Goal: Book appointment/travel/reservation

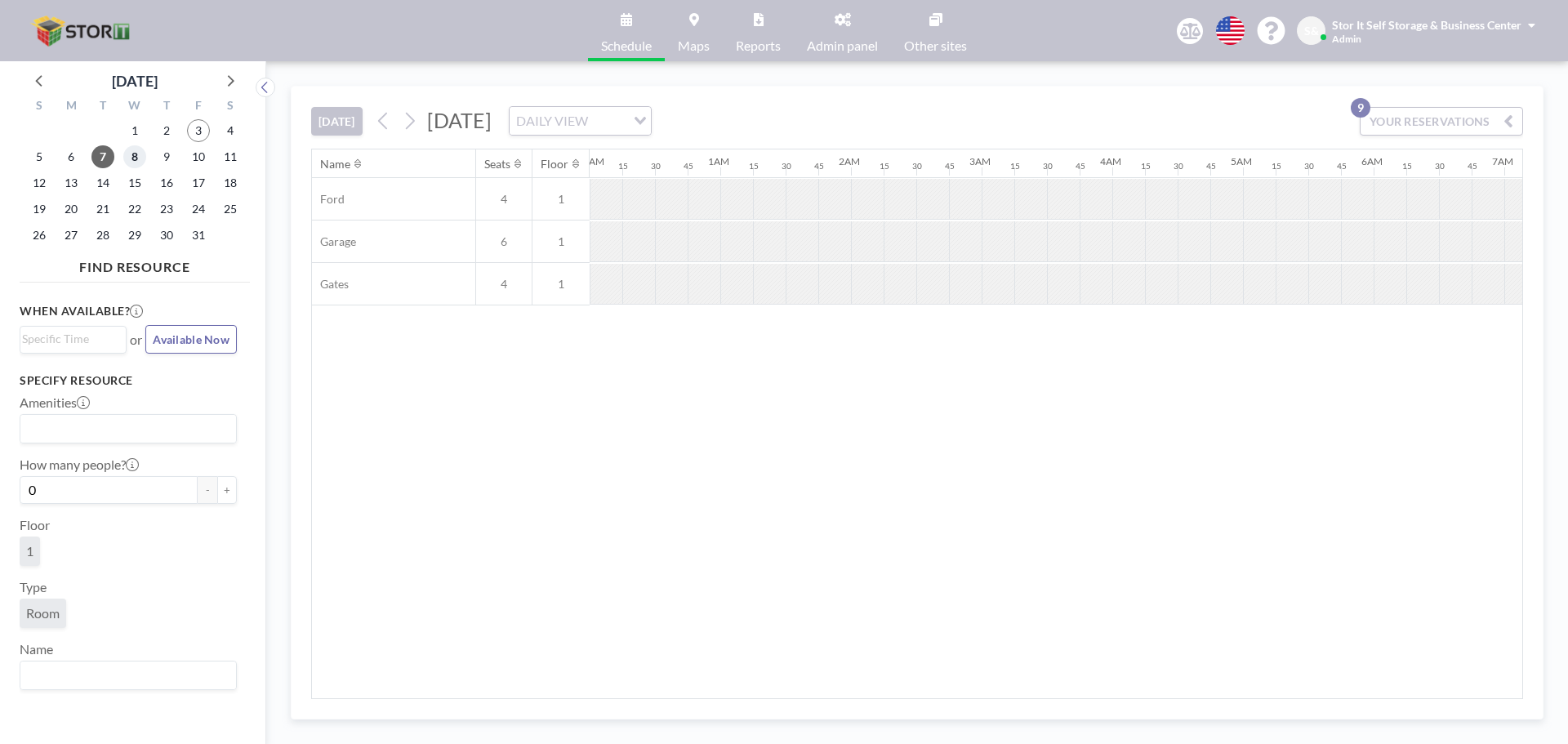
click at [133, 161] on span "8" at bounding box center [134, 157] width 23 height 23
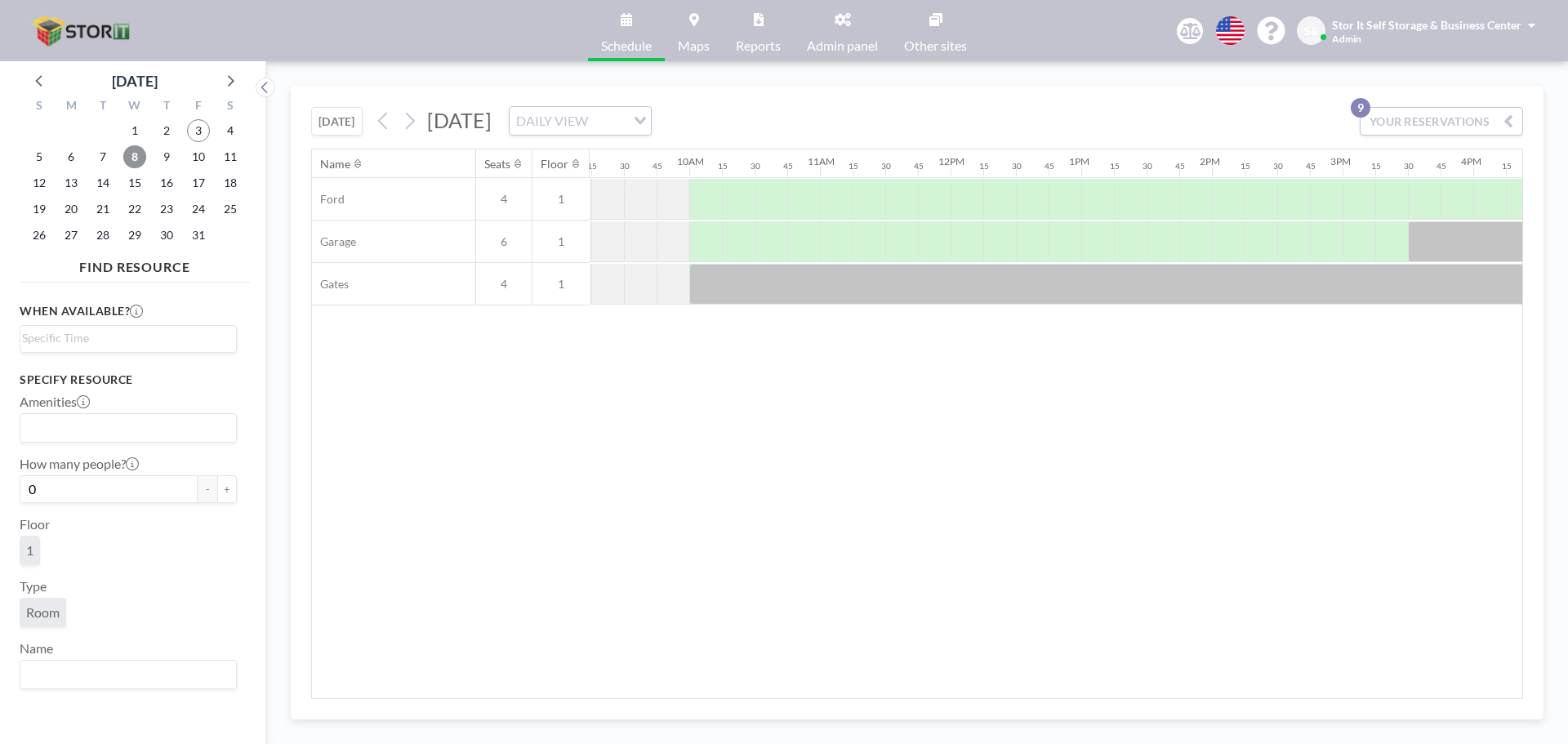
scroll to position [0, 1171]
drag, startPoint x: 871, startPoint y: 688, endPoint x: 835, endPoint y: 685, distance: 36.1
click at [835, 685] on div "Name Seats Floor 12AM 15 30 45 1AM 15 30 45 2AM 15 30 45 3AM 15 30 45 4AM 15 30…" at bounding box center [917, 425] width 1210 height 549
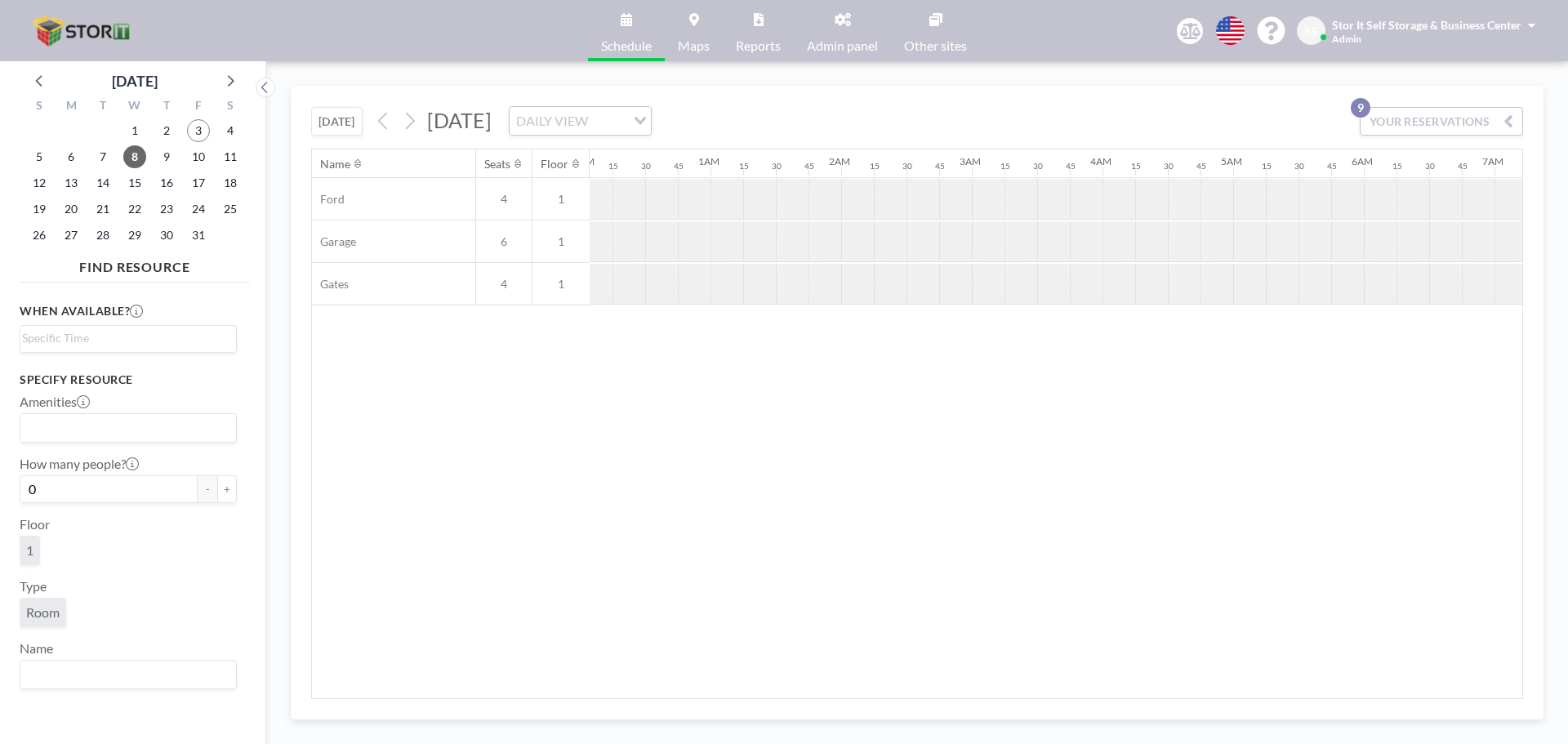
scroll to position [0, 0]
drag, startPoint x: 554, startPoint y: 692, endPoint x: 613, endPoint y: 695, distance: 59.1
click at [612, 695] on div "Name Seats Floor 12AM 15 30 45 1AM 15 30 45 2AM 15 30 45 3AM 15 30 45 4AM 15 30…" at bounding box center [917, 425] width 1210 height 549
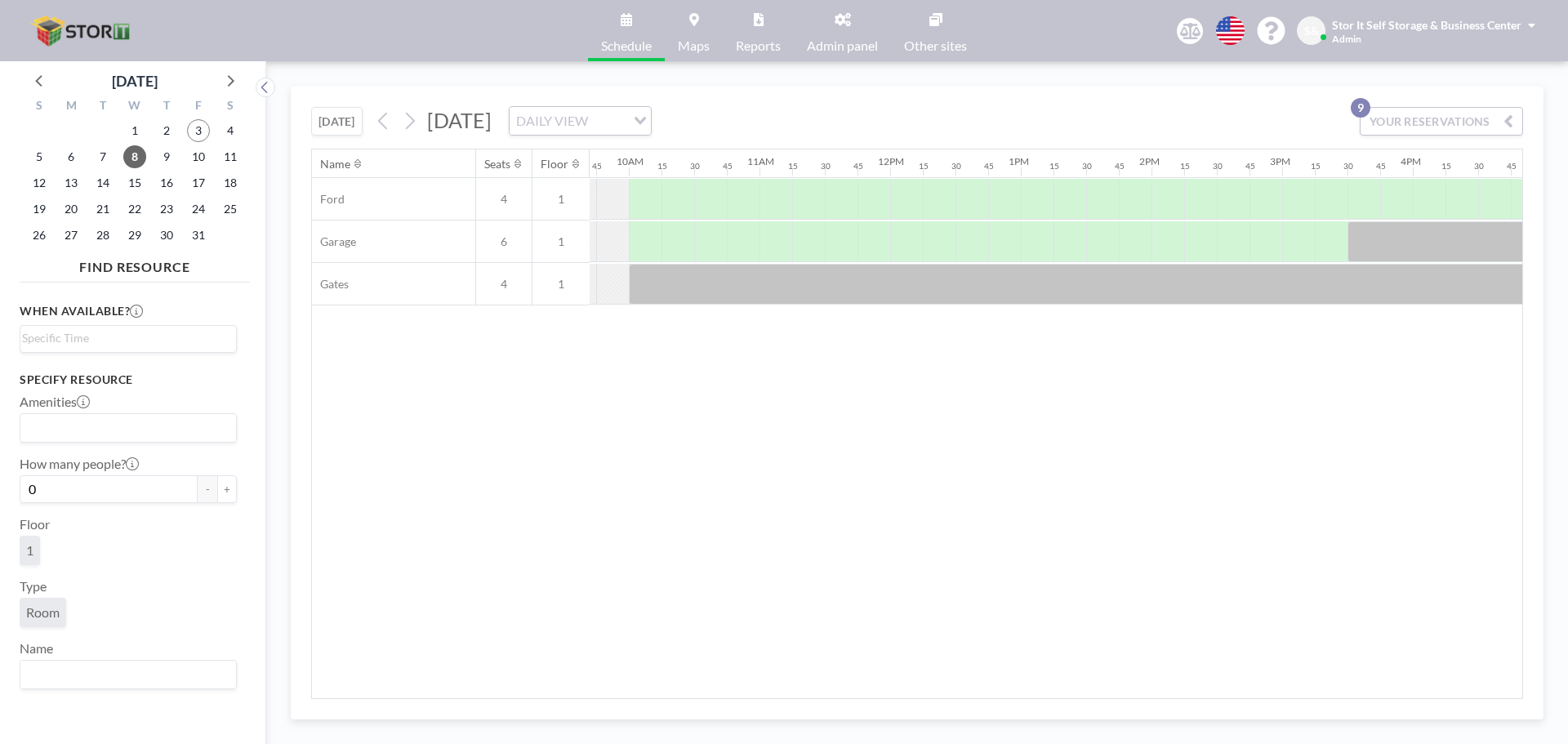
scroll to position [0, 1275]
click at [642, 209] on div at bounding box center [638, 199] width 33 height 40
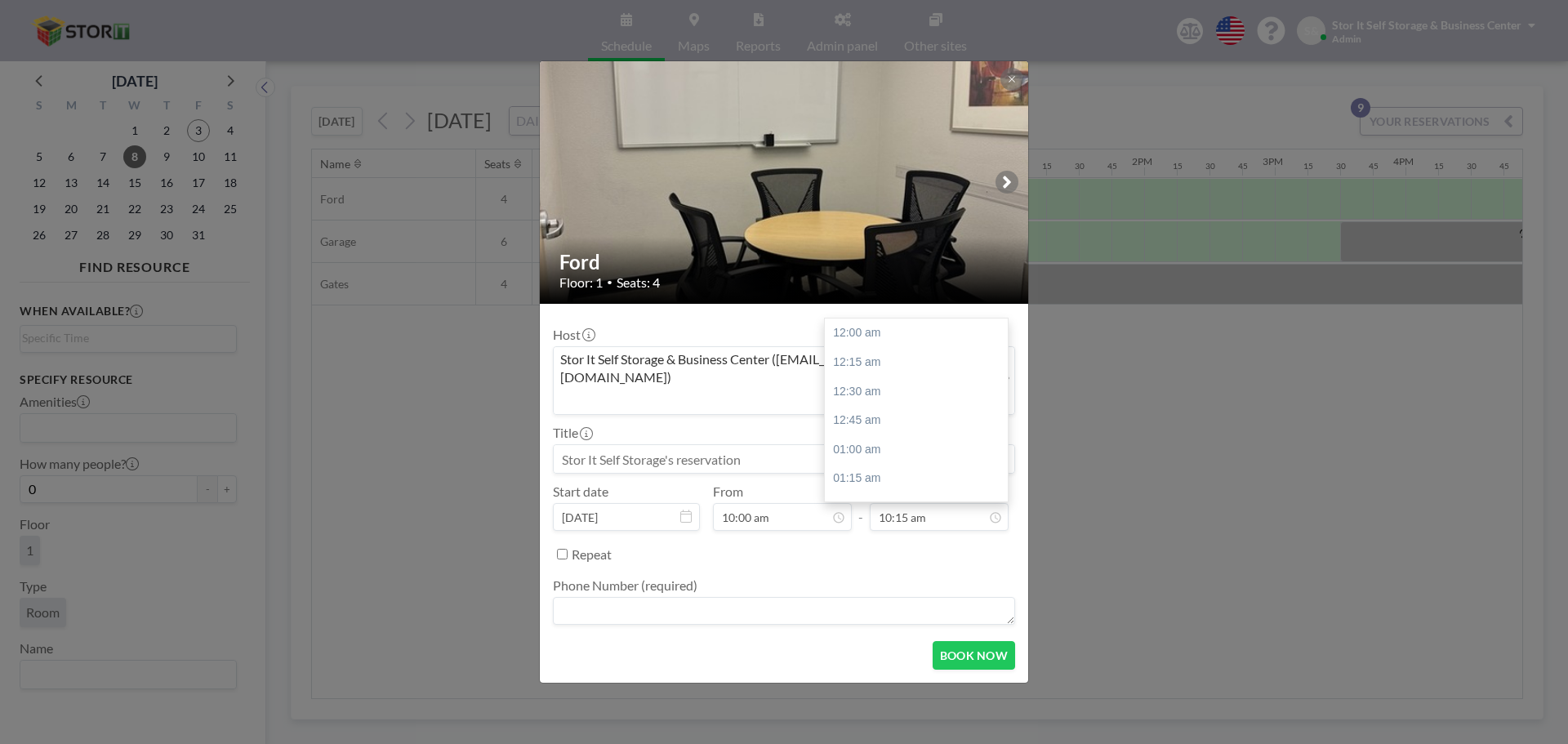
scroll to position [1192, 0]
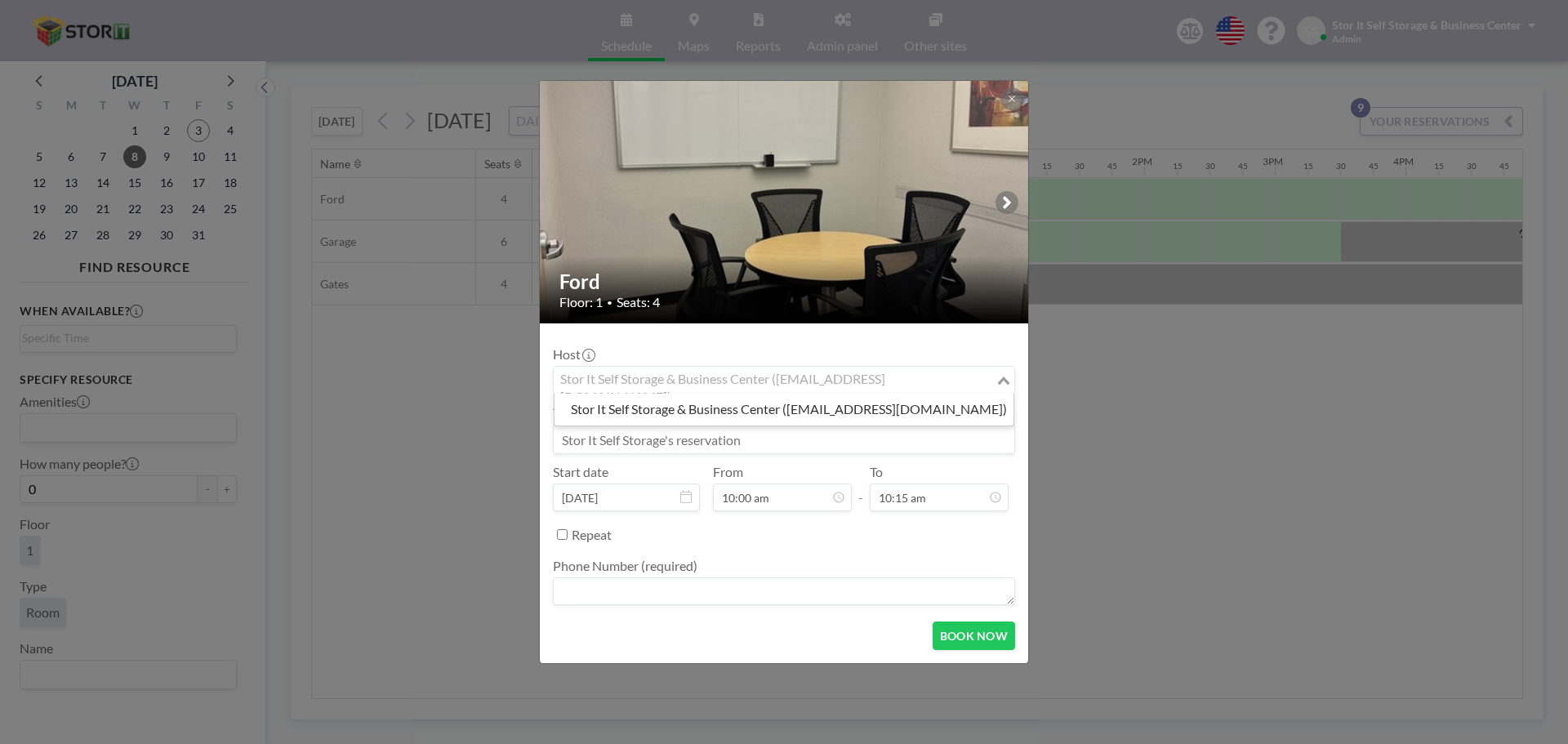
click at [998, 375] on div "Loading..." at bounding box center [1005, 379] width 19 height 24
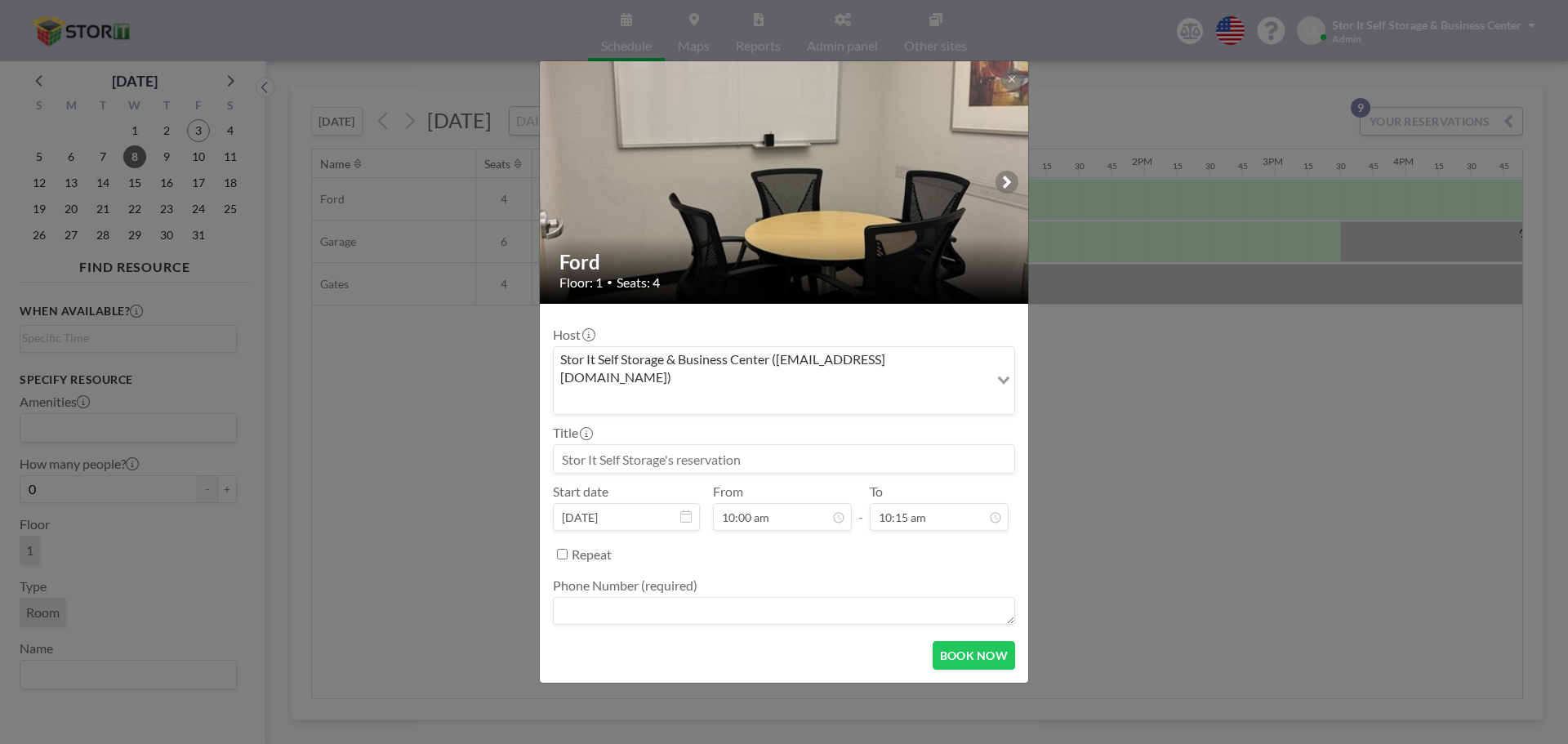
click at [975, 445] on input at bounding box center [783, 459] width 460 height 28
type input "[PERSON_NAME] and [PERSON_NAME]"
click at [915, 406] on div "11:00 am" at bounding box center [920, 421] width 191 height 29
type input "11:00 am"
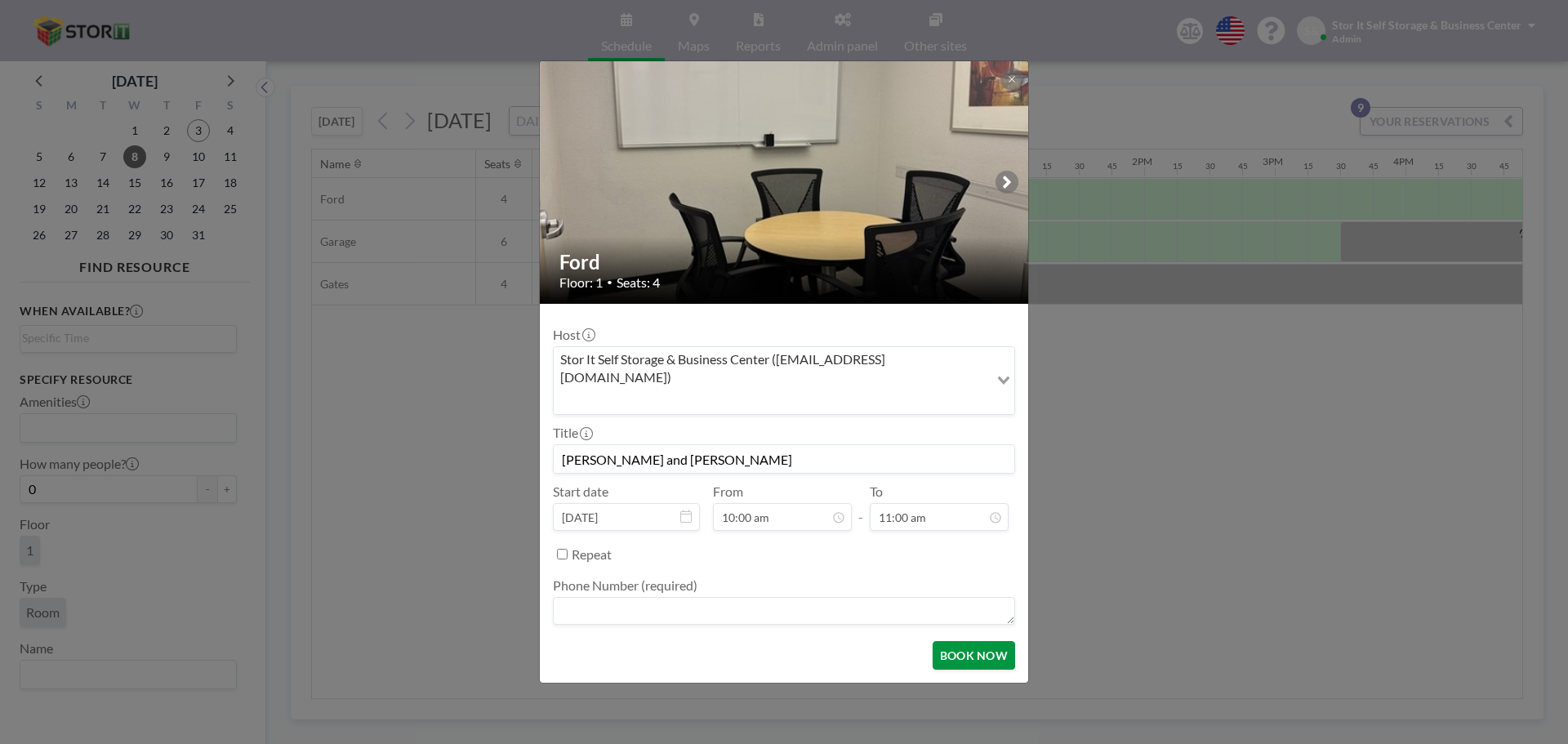
click at [977, 644] on button "BOOK NOW" at bounding box center [973, 655] width 83 height 28
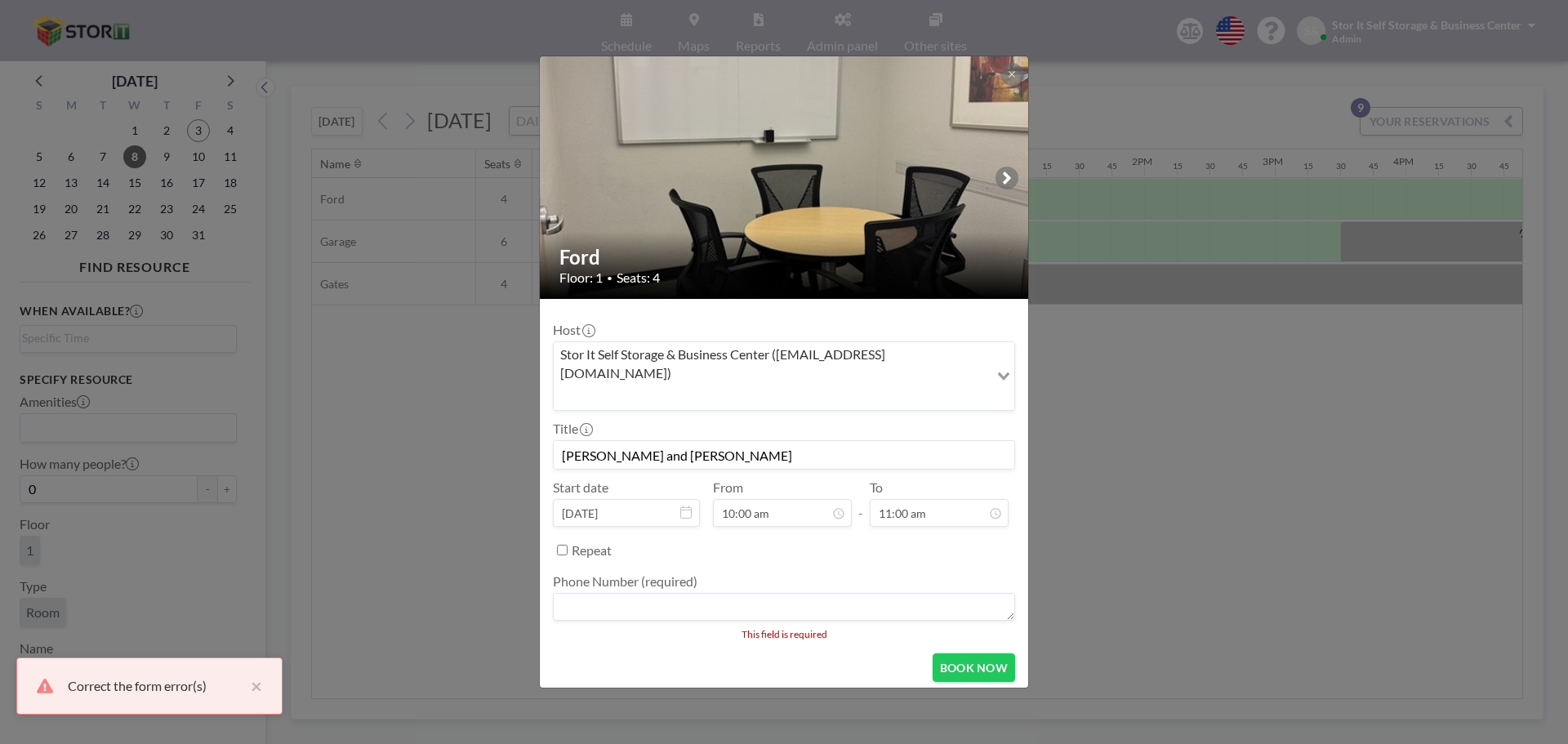
click at [801, 593] on textarea at bounding box center [783, 607] width 462 height 28
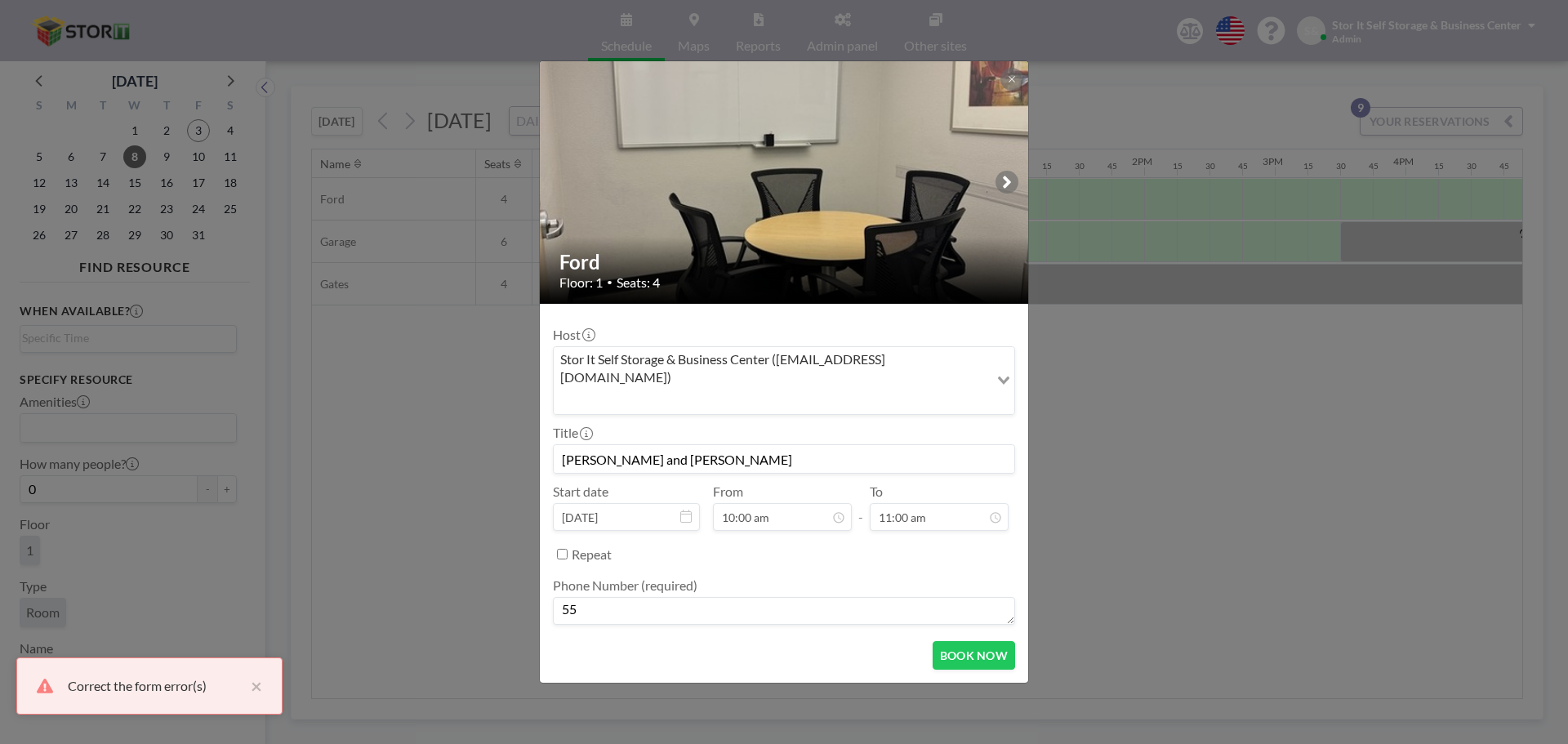
type textarea "5"
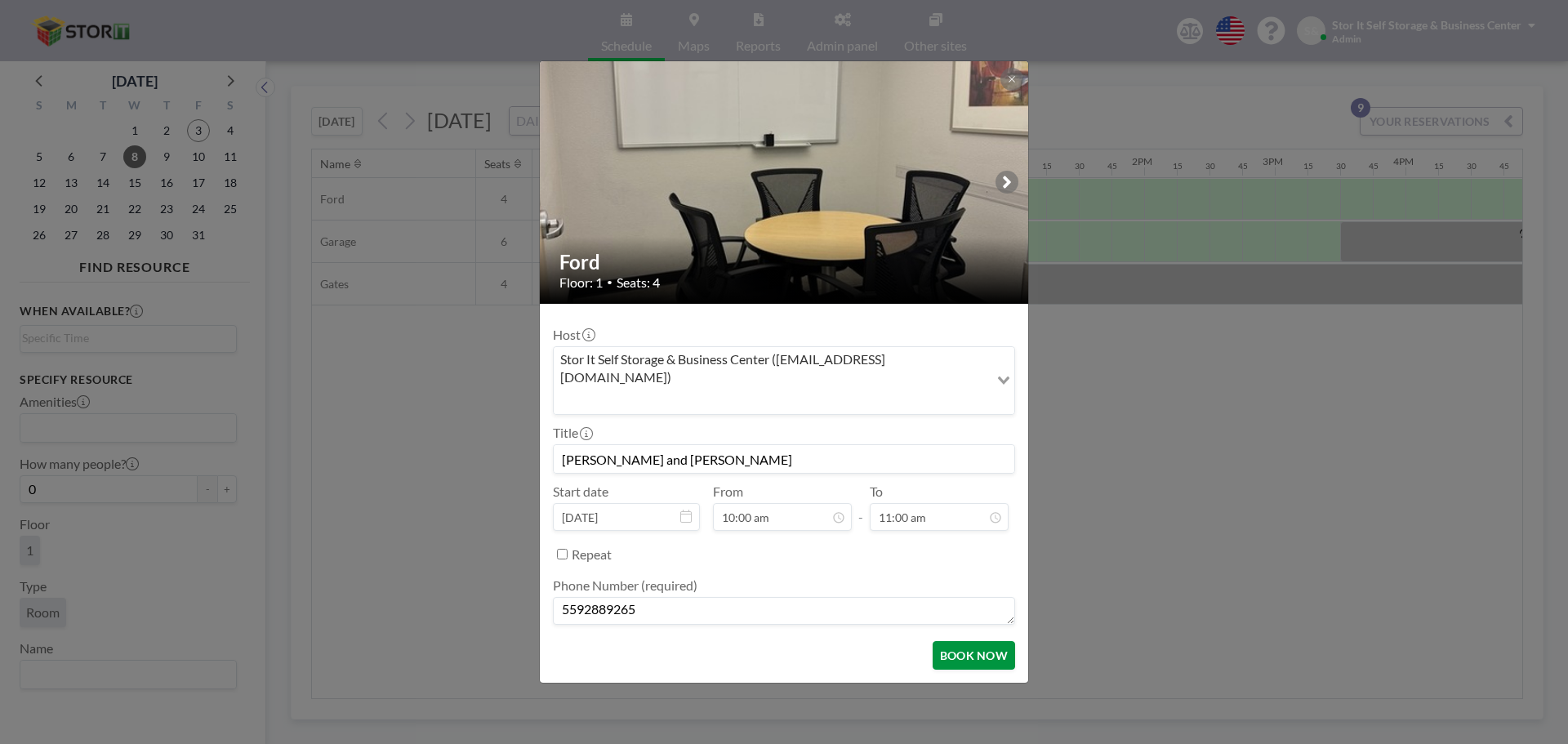
type textarea "5592889265"
click at [988, 644] on button "BOOK NOW" at bounding box center [973, 655] width 83 height 28
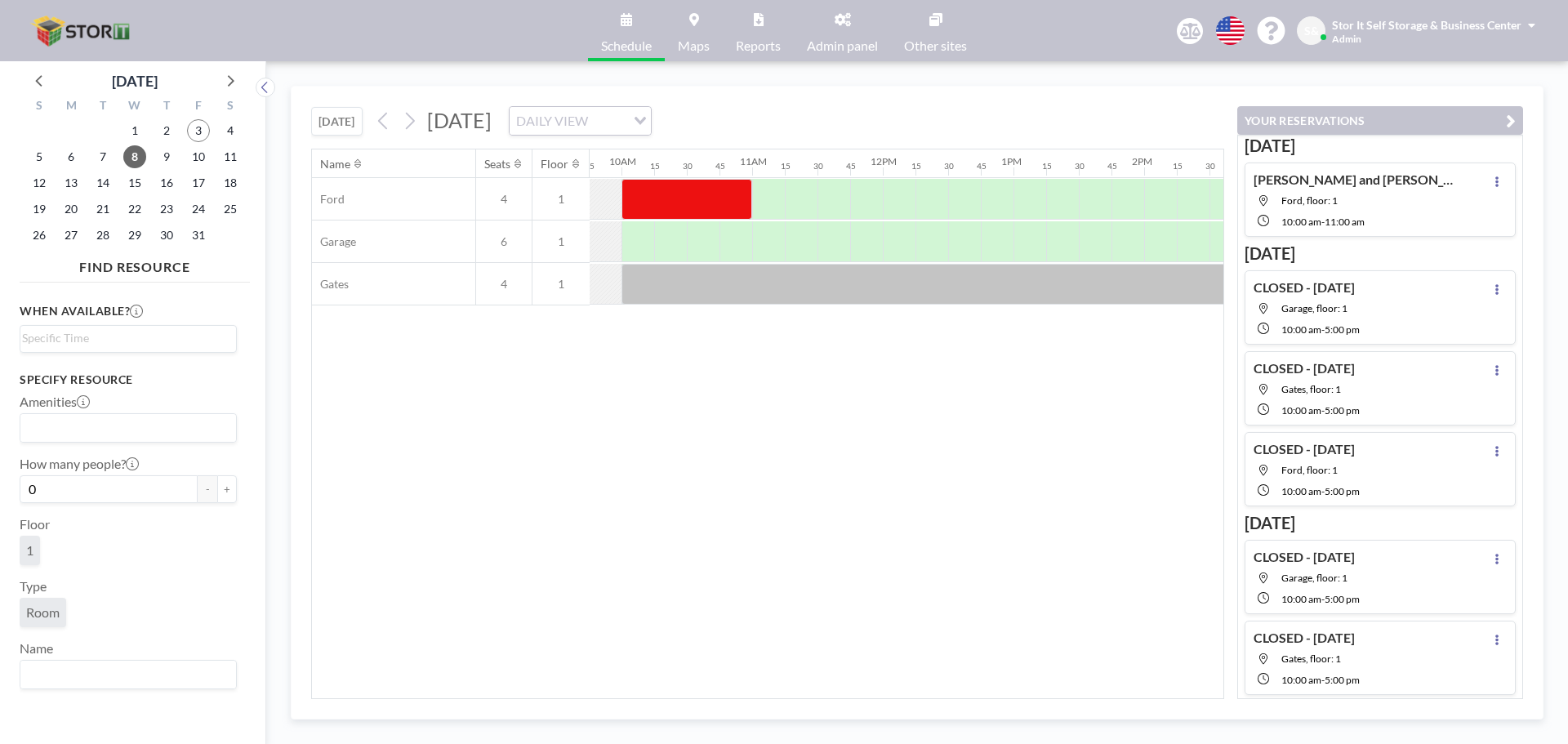
click at [1107, 506] on div "Name Seats Floor 12AM 15 30 45 1AM 15 30 45 2AM 15 30 45 3AM 15 30 45 4AM 15 30…" at bounding box center [767, 425] width 911 height 549
click at [1156, 109] on div "[DATE] [DATE] DAILY VIEW Loading..." at bounding box center [767, 118] width 913 height 62
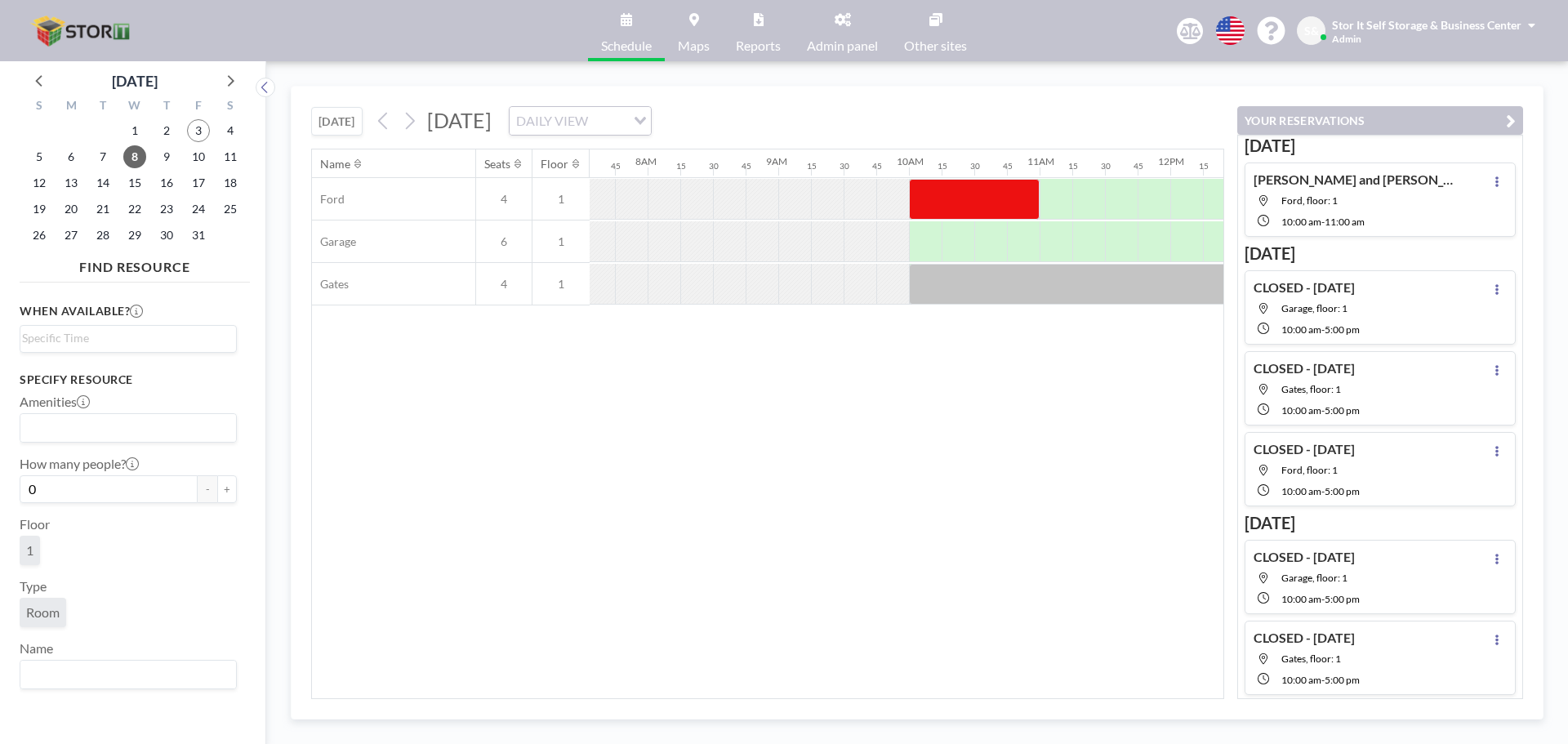
scroll to position [0, 1259]
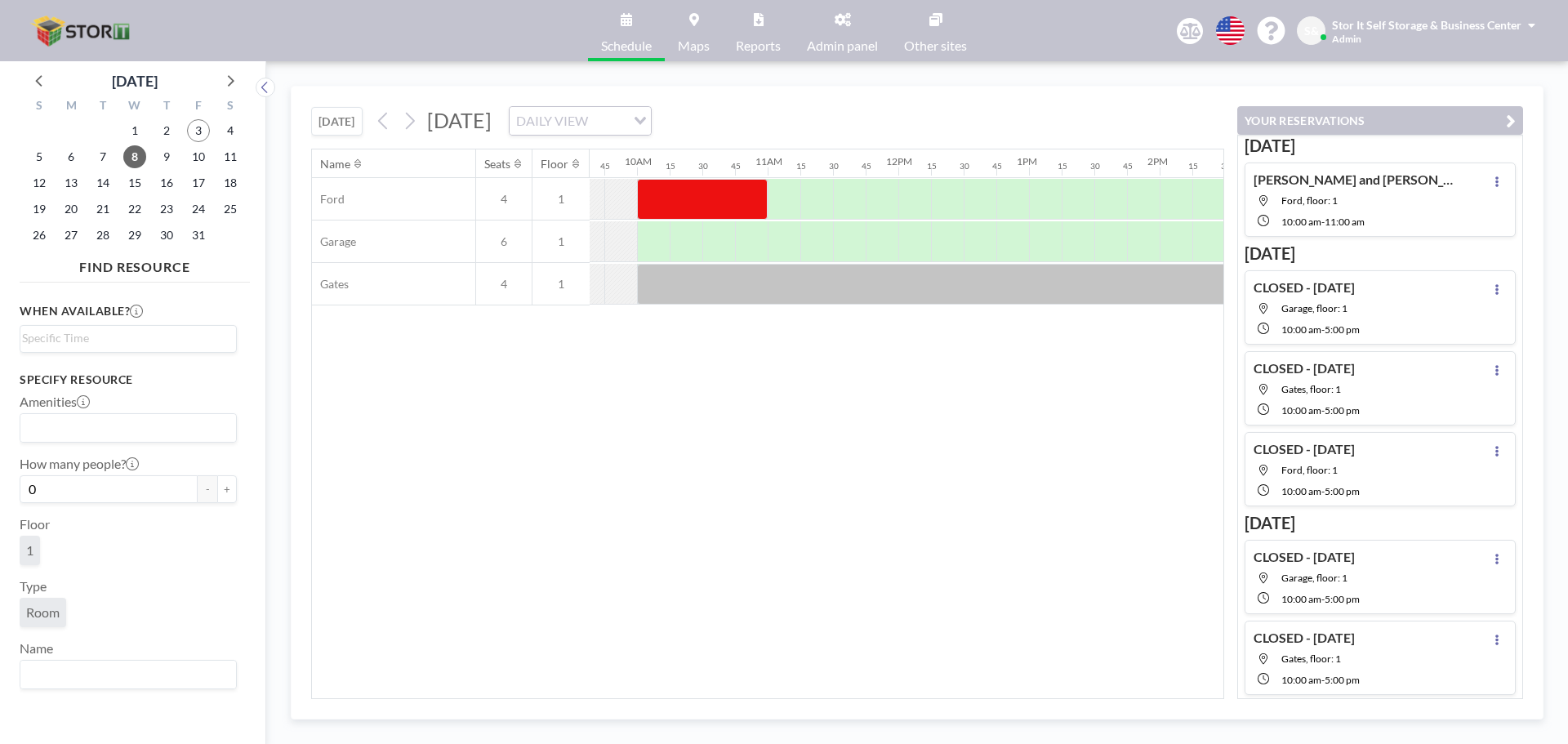
drag, startPoint x: 817, startPoint y: 451, endPoint x: 781, endPoint y: 437, distance: 38.6
click at [818, 451] on div "Name Seats Floor 12AM 15 30 45 1AM 15 30 45 2AM 15 30 45 3AM 15 30 45 4AM 15 30…" at bounding box center [767, 425] width 911 height 549
drag, startPoint x: 936, startPoint y: 505, endPoint x: 923, endPoint y: 485, distance: 23.9
click at [939, 505] on div "Name Seats Floor 12AM 15 30 45 1AM 15 30 45 2AM 15 30 45 3AM 15 30 45 4AM 15 30…" at bounding box center [767, 425] width 911 height 549
click at [106, 159] on span "7" at bounding box center [102, 157] width 23 height 23
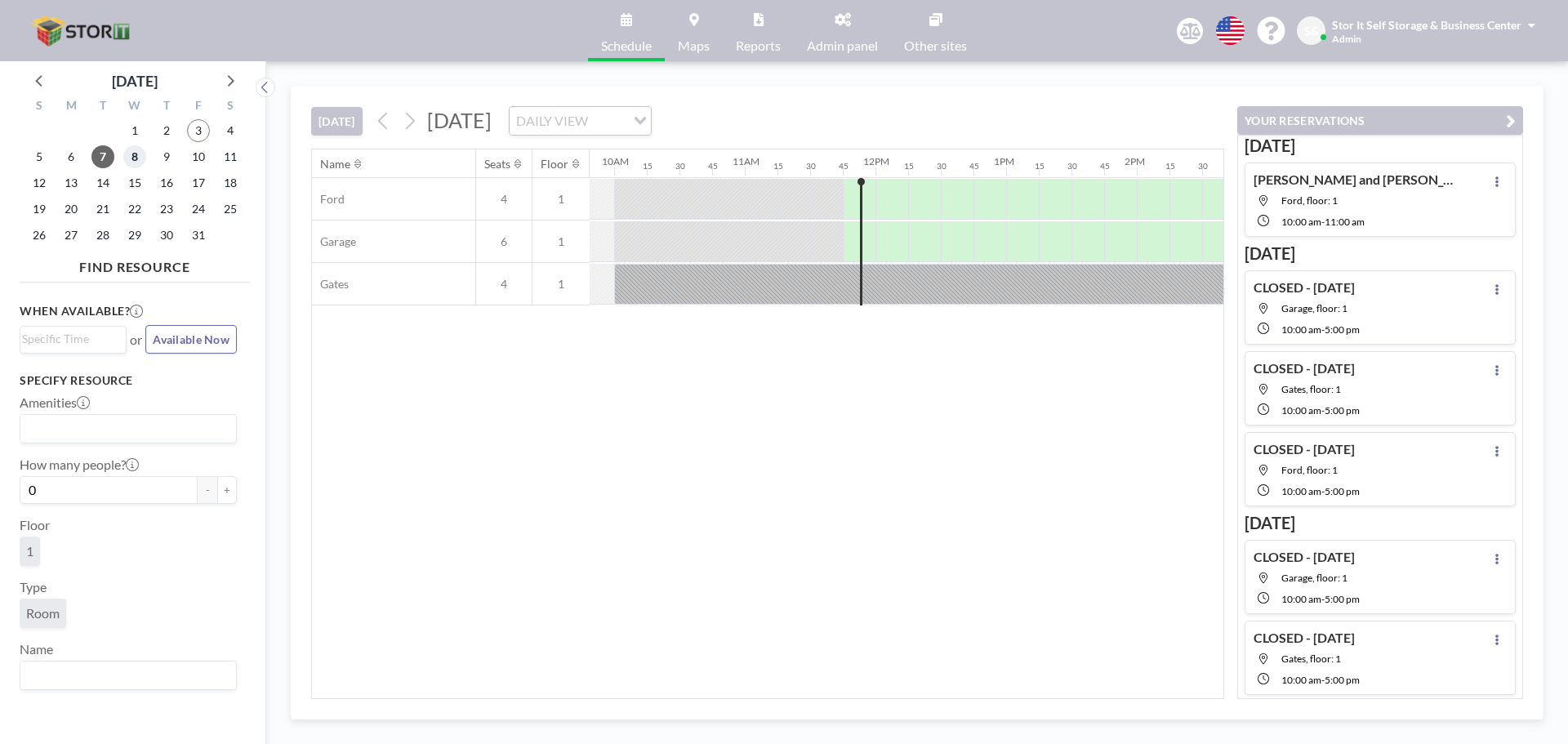
scroll to position [0, 1374]
click at [139, 159] on span "8" at bounding box center [134, 157] width 23 height 23
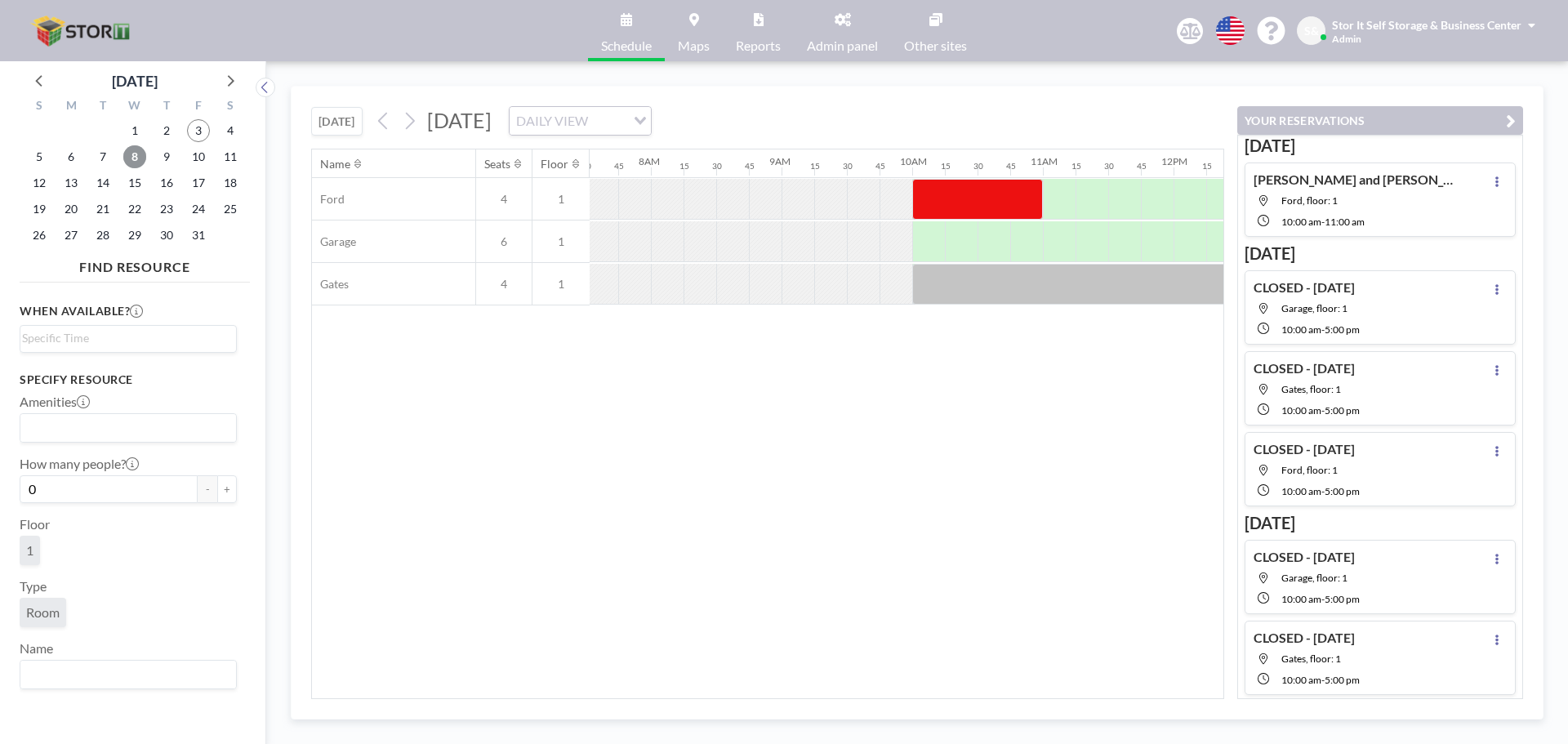
scroll to position [0, 1012]
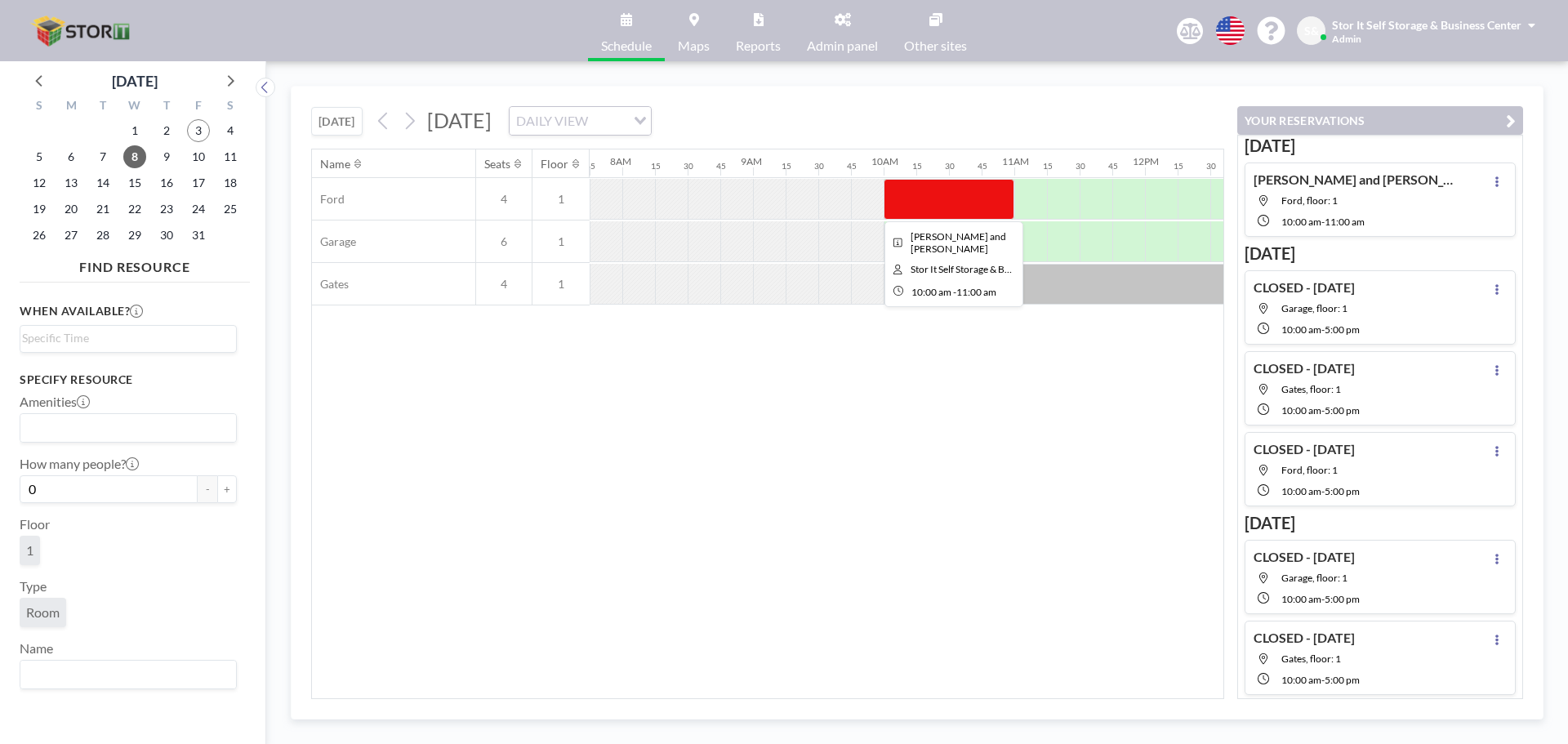
click at [914, 197] on div at bounding box center [949, 199] width 131 height 40
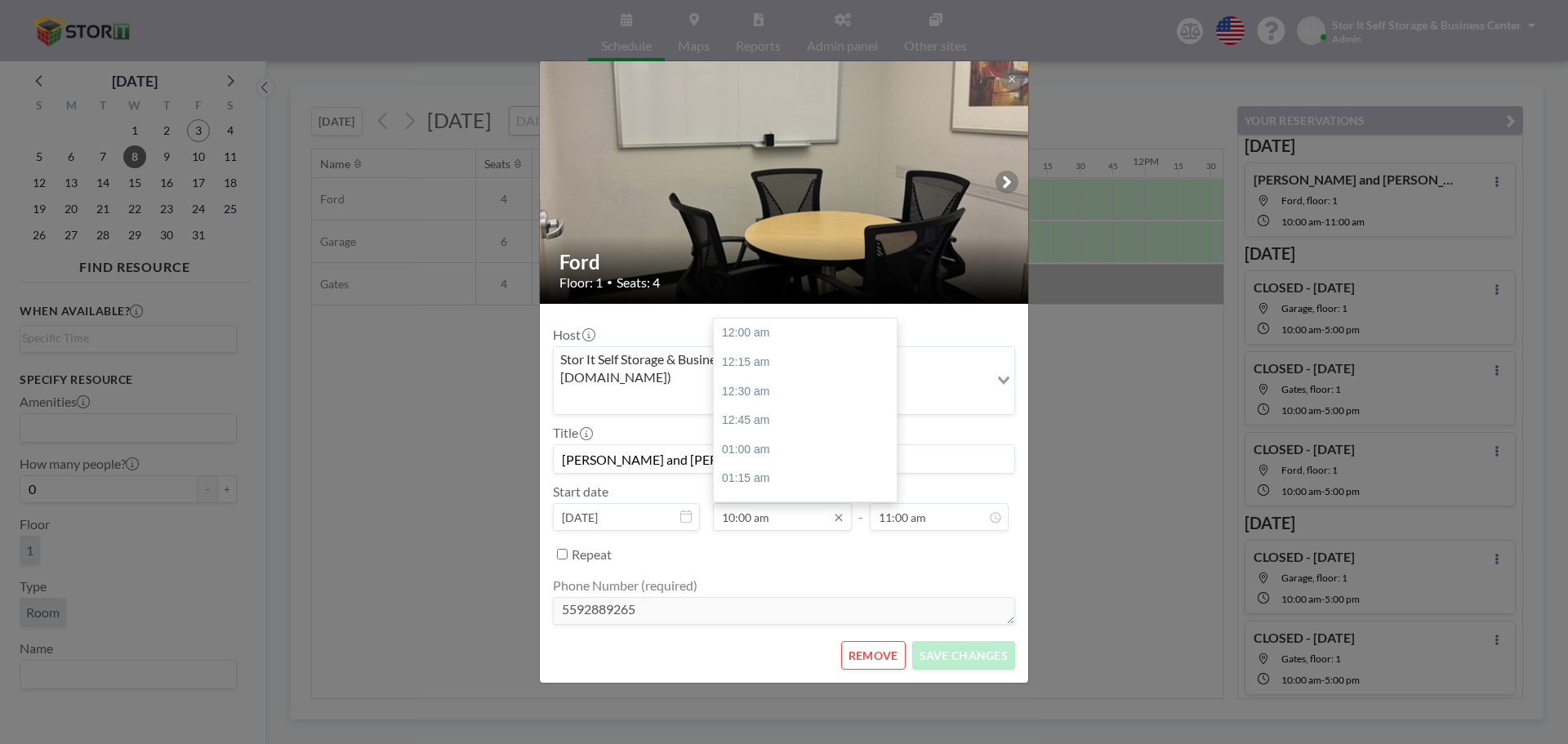
scroll to position [1163, 0]
click at [764, 503] on input "10:00 am" at bounding box center [781, 517] width 139 height 28
click at [750, 412] on div "08:00 am" at bounding box center [809, 427] width 191 height 29
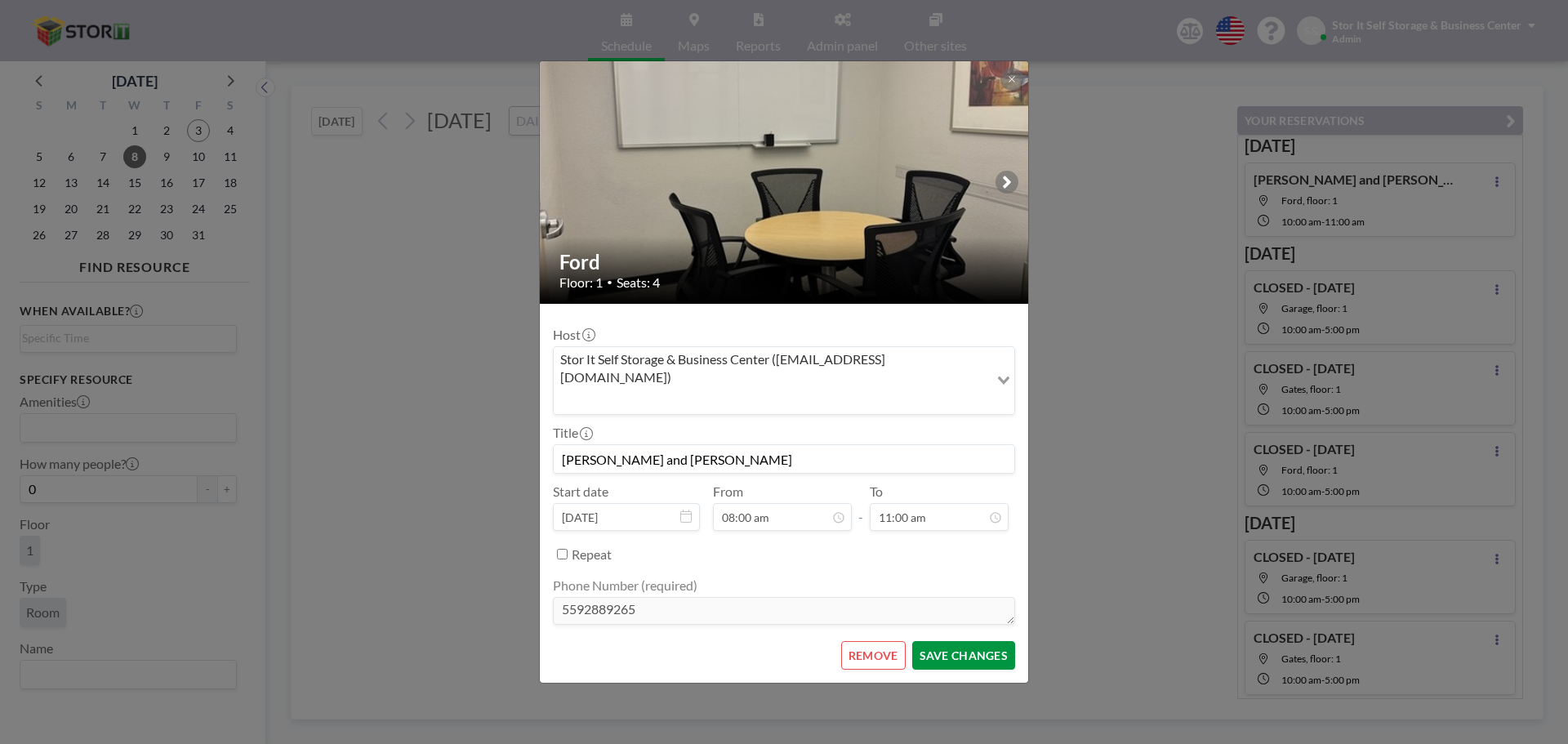
scroll to position [931, 0]
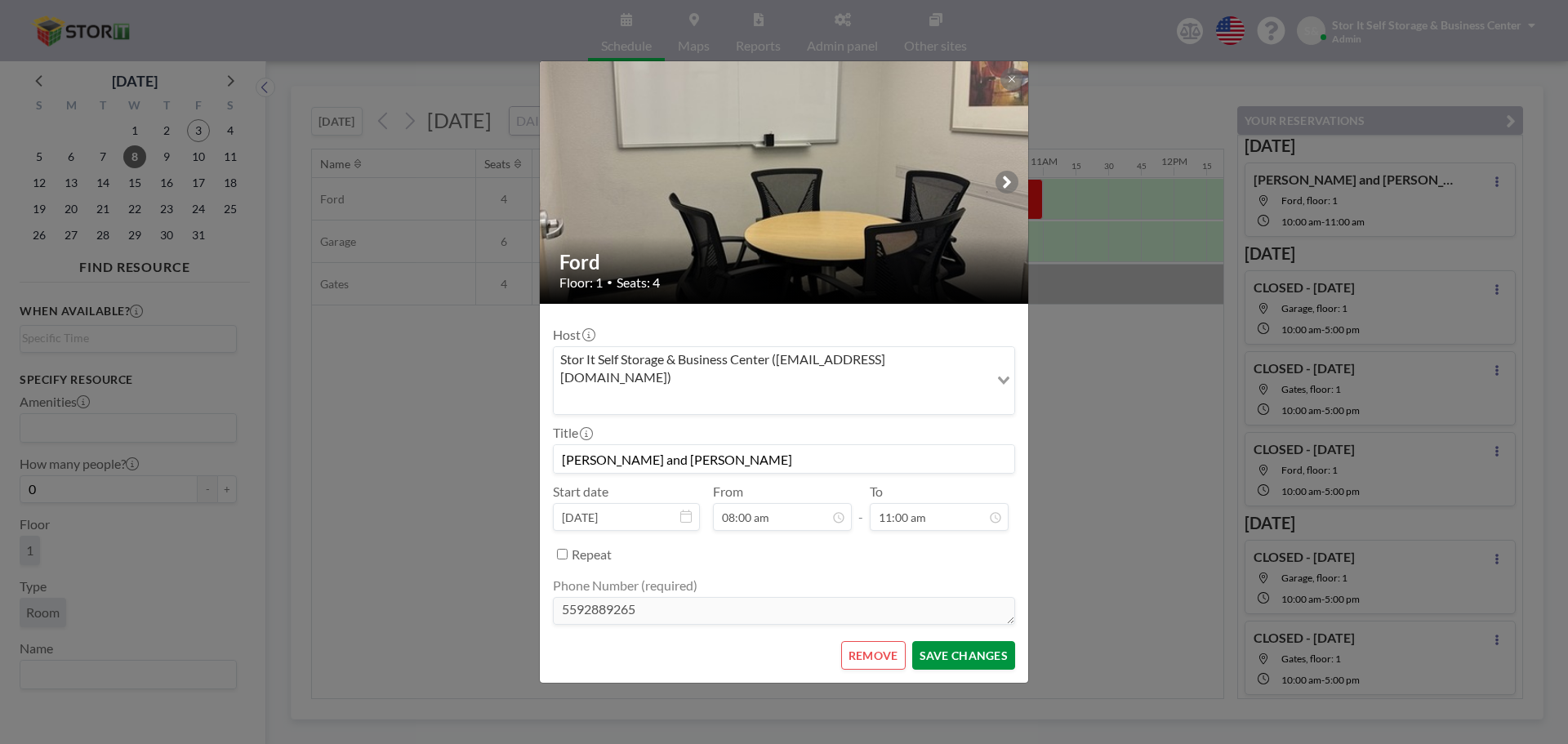
click at [966, 644] on button "SAVE CHANGES" at bounding box center [964, 655] width 103 height 28
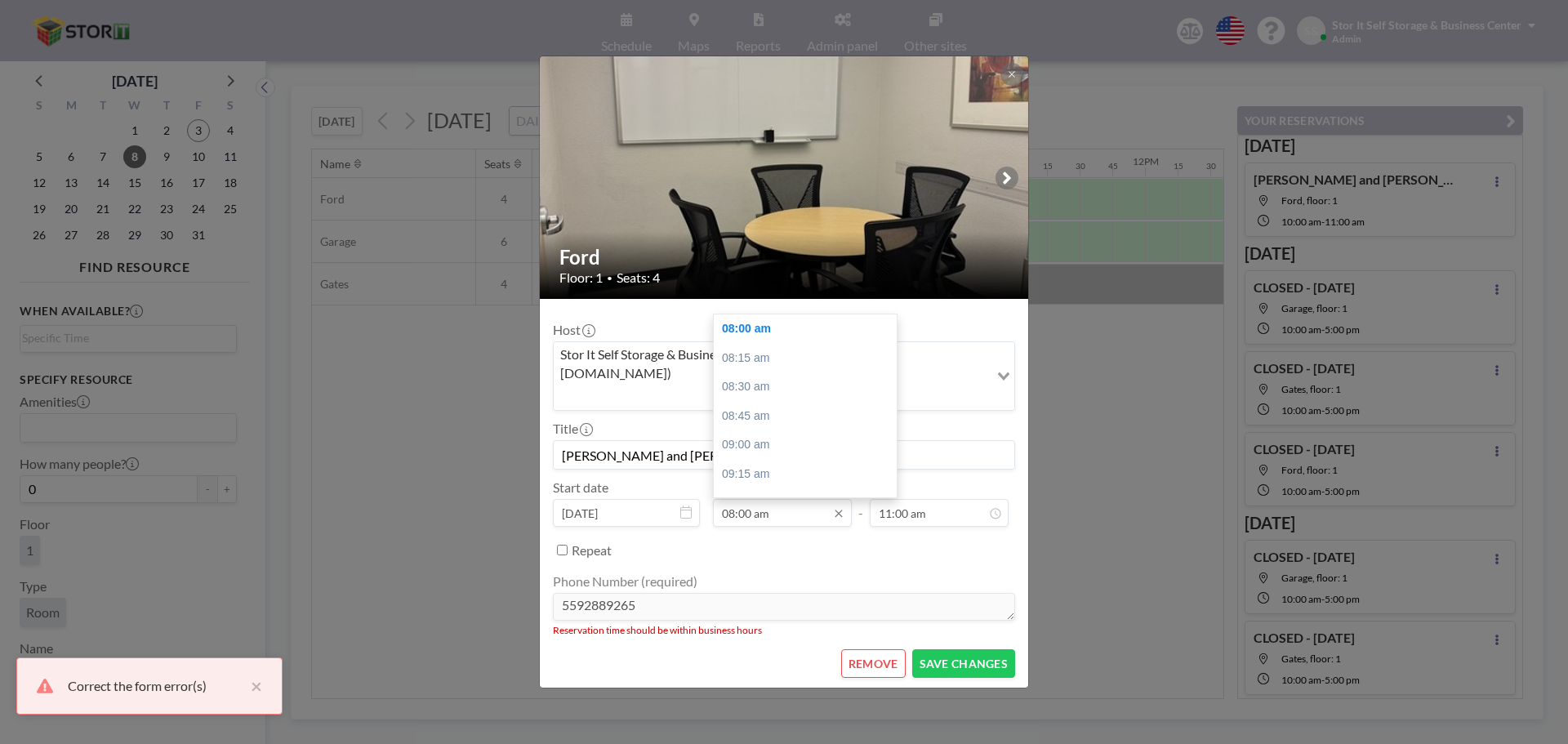
click at [812, 499] on input "08:00 am" at bounding box center [781, 513] width 139 height 28
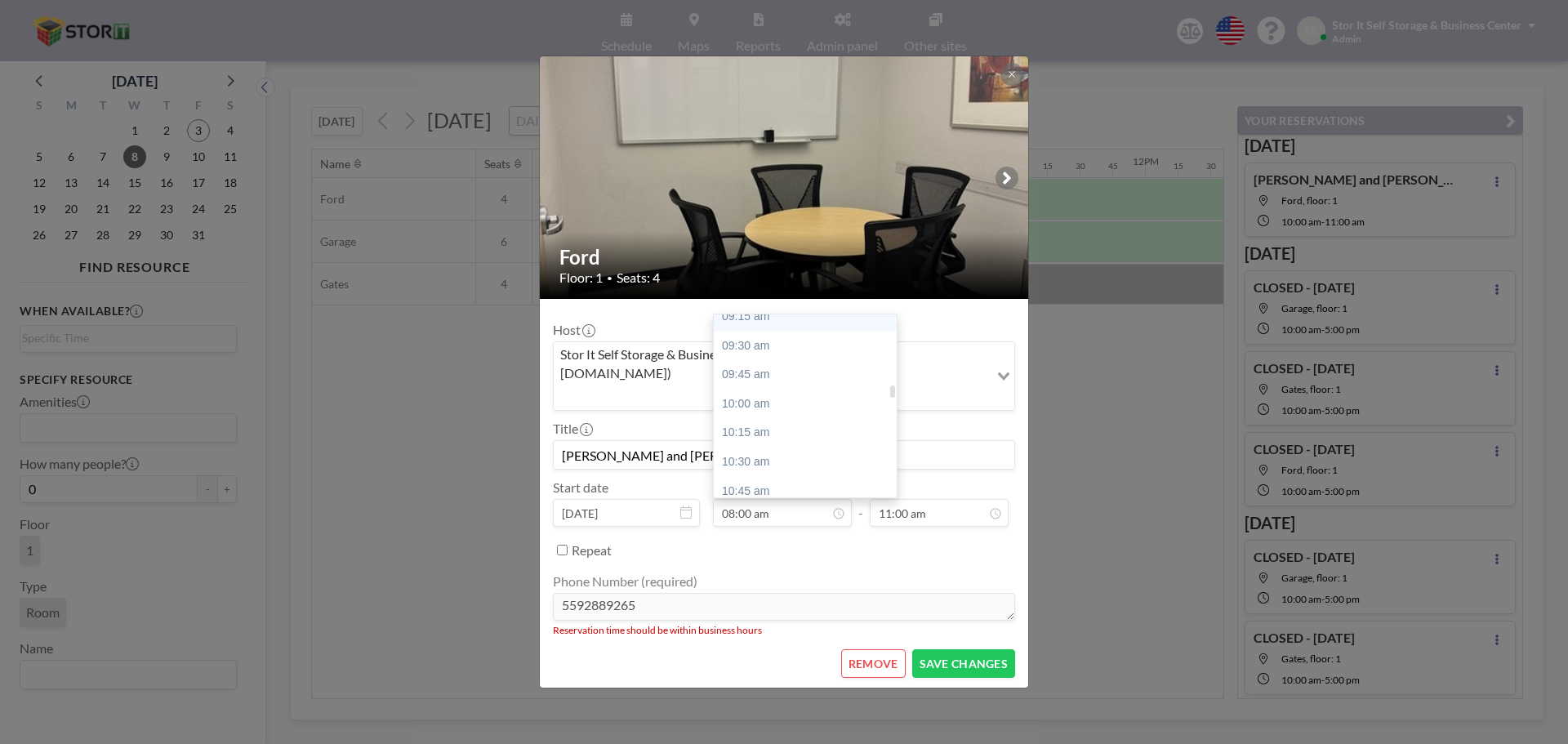
scroll to position [1094, 0]
click at [776, 384] on div "10:00 am" at bounding box center [809, 399] width 191 height 29
type input "10:00 am"
click at [762, 314] on div "10:00 am" at bounding box center [809, 329] width 191 height 29
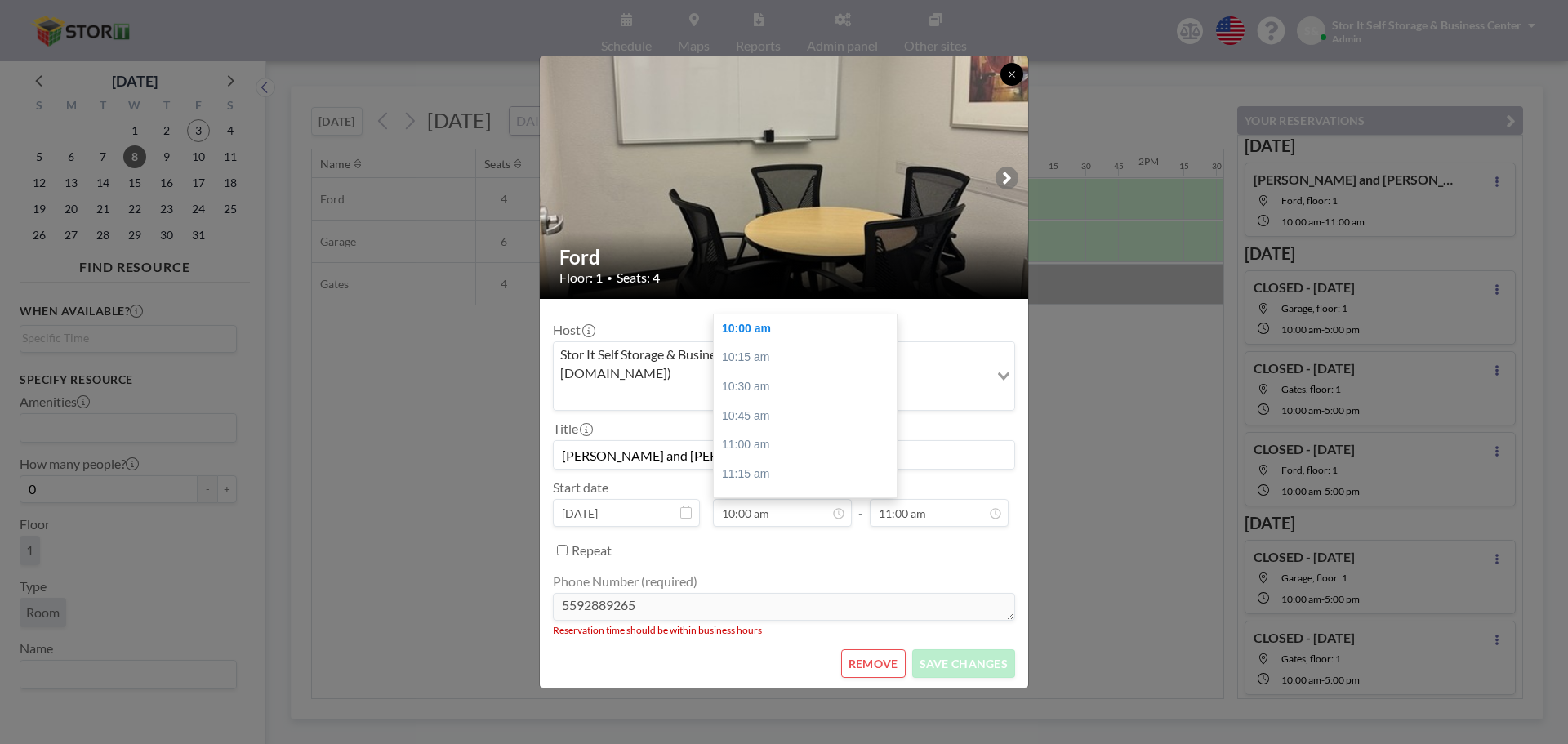
click at [1014, 86] on button at bounding box center [1011, 74] width 23 height 23
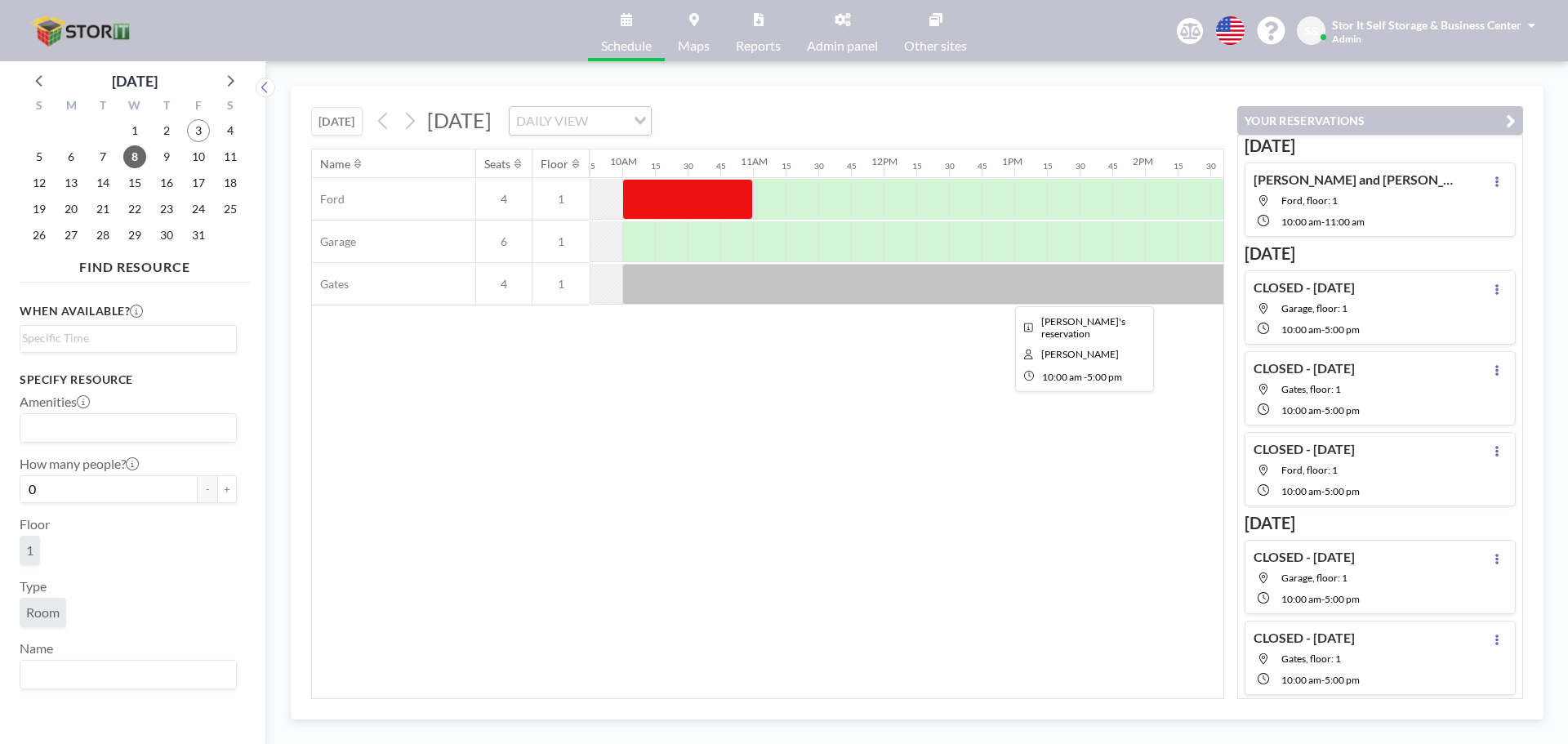
click at [727, 280] on div at bounding box center [1079, 283] width 915 height 40
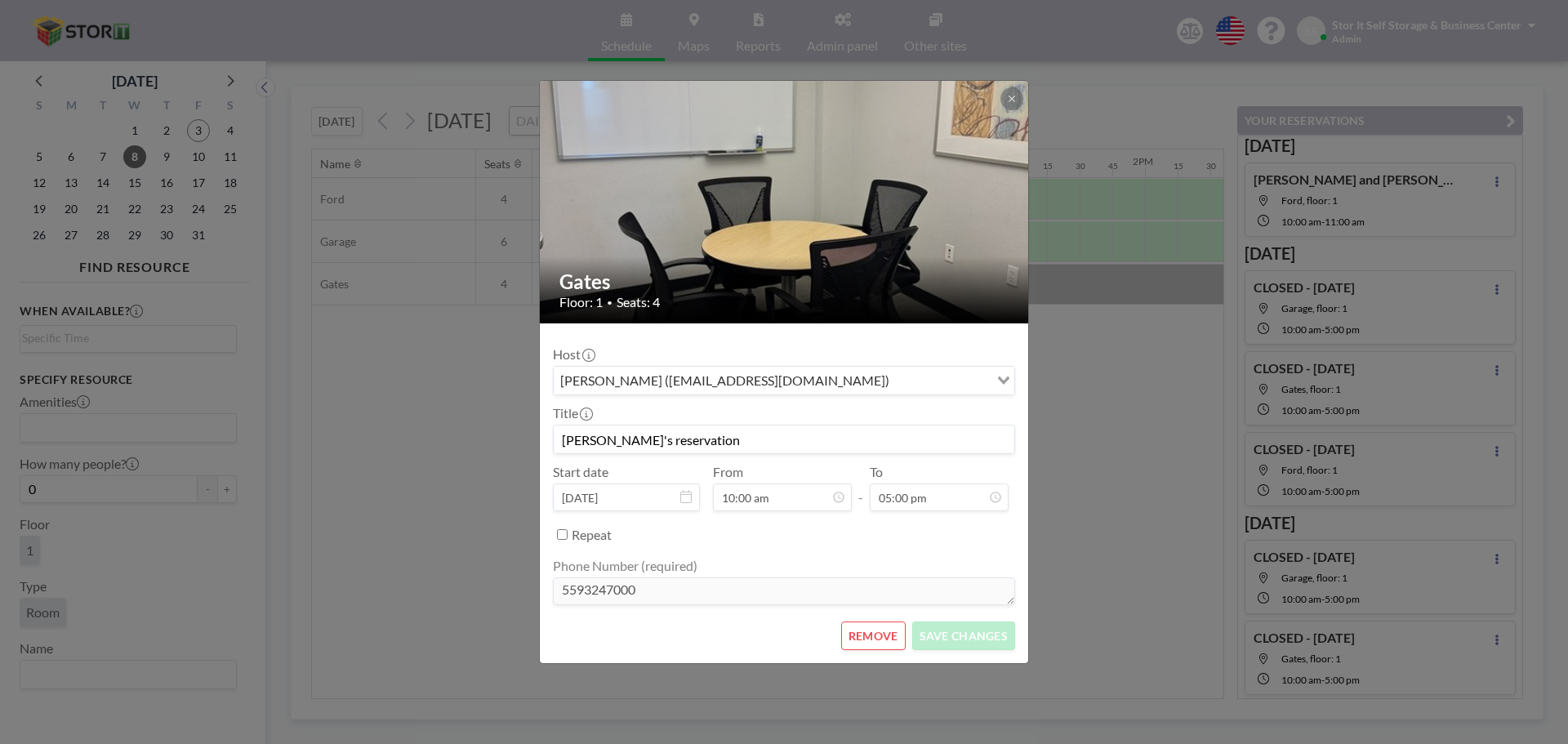
scroll to position [1977, 0]
click at [1013, 98] on icon at bounding box center [1011, 98] width 9 height 9
